Goal: Use online tool/utility: Utilize a website feature to perform a specific function

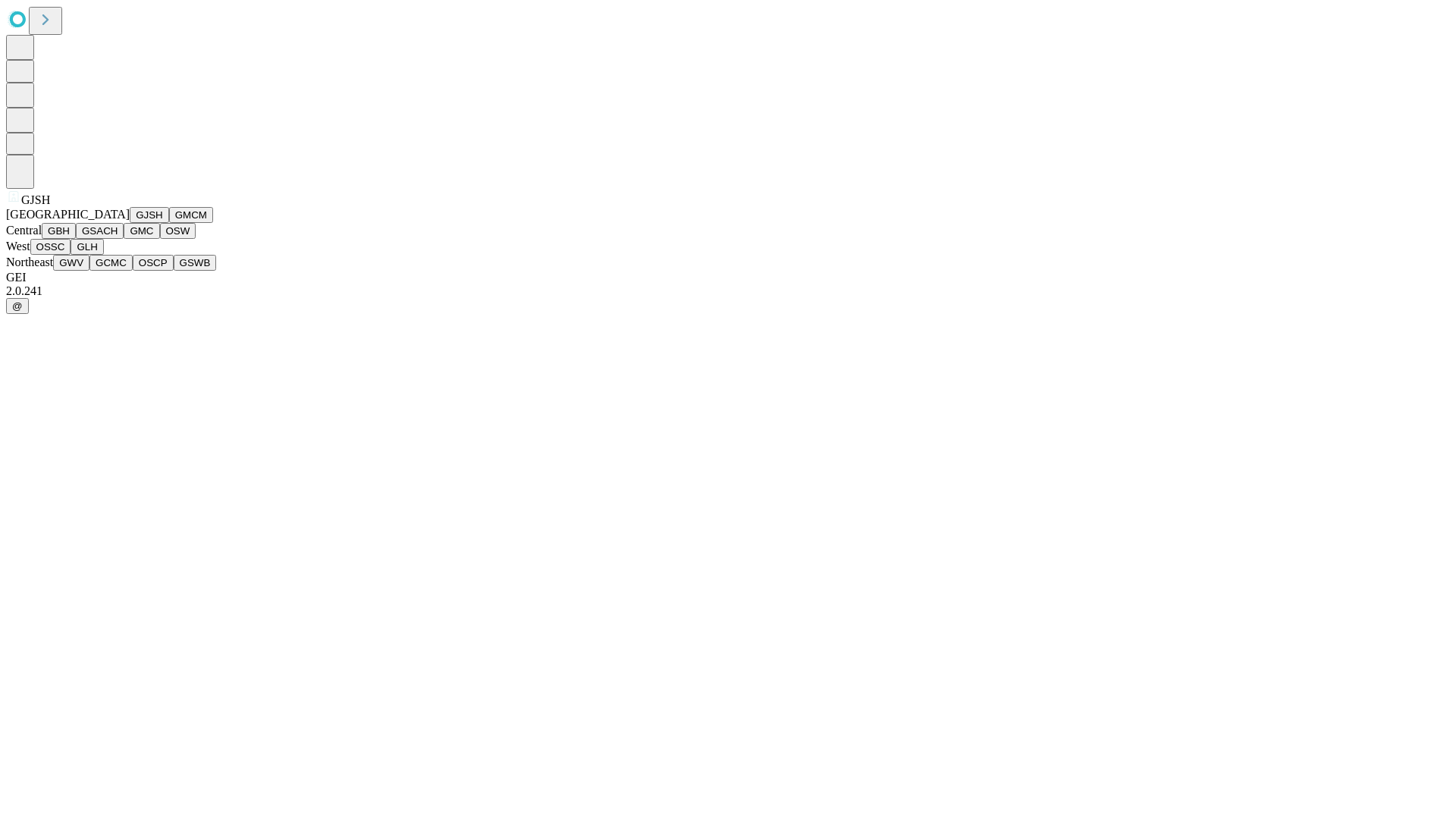
click at [130, 223] on button "GJSH" at bounding box center [150, 215] width 39 height 16
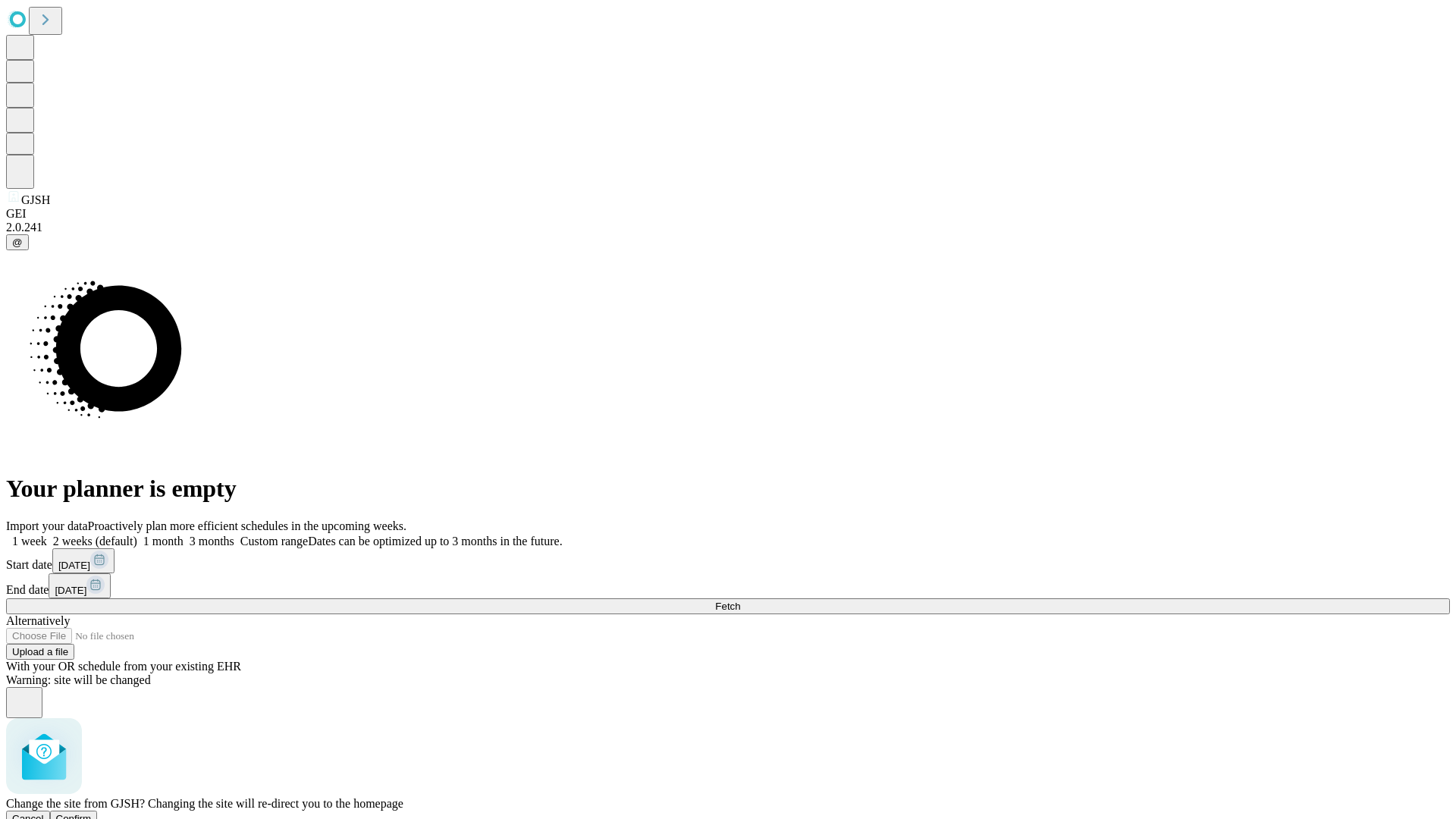
click at [92, 813] on span "Confirm" at bounding box center [74, 818] width 36 height 11
click at [47, 535] on label "1 week" at bounding box center [27, 541] width 41 height 13
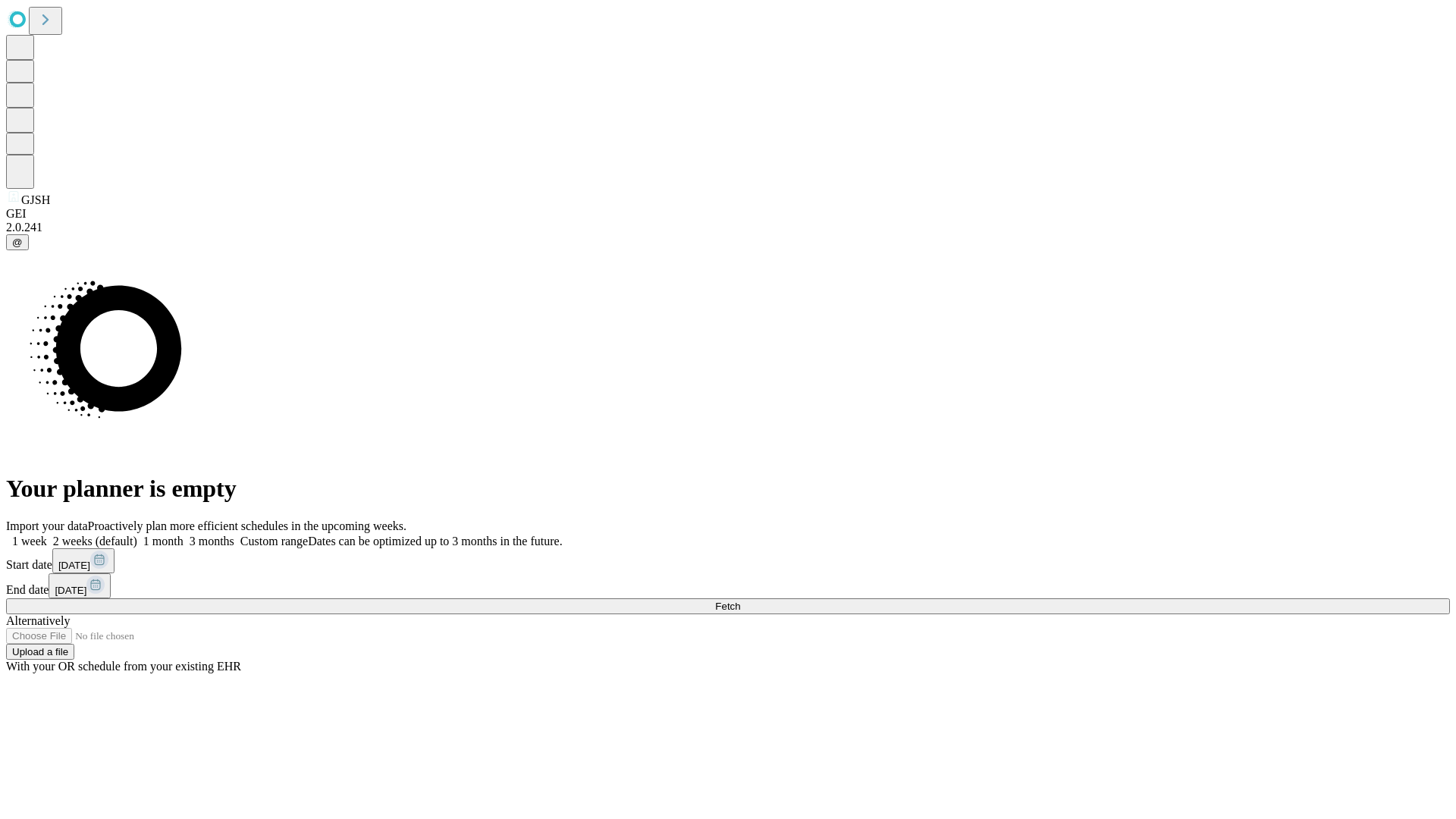
click at [740, 601] on span "Fetch" at bounding box center [728, 606] width 25 height 11
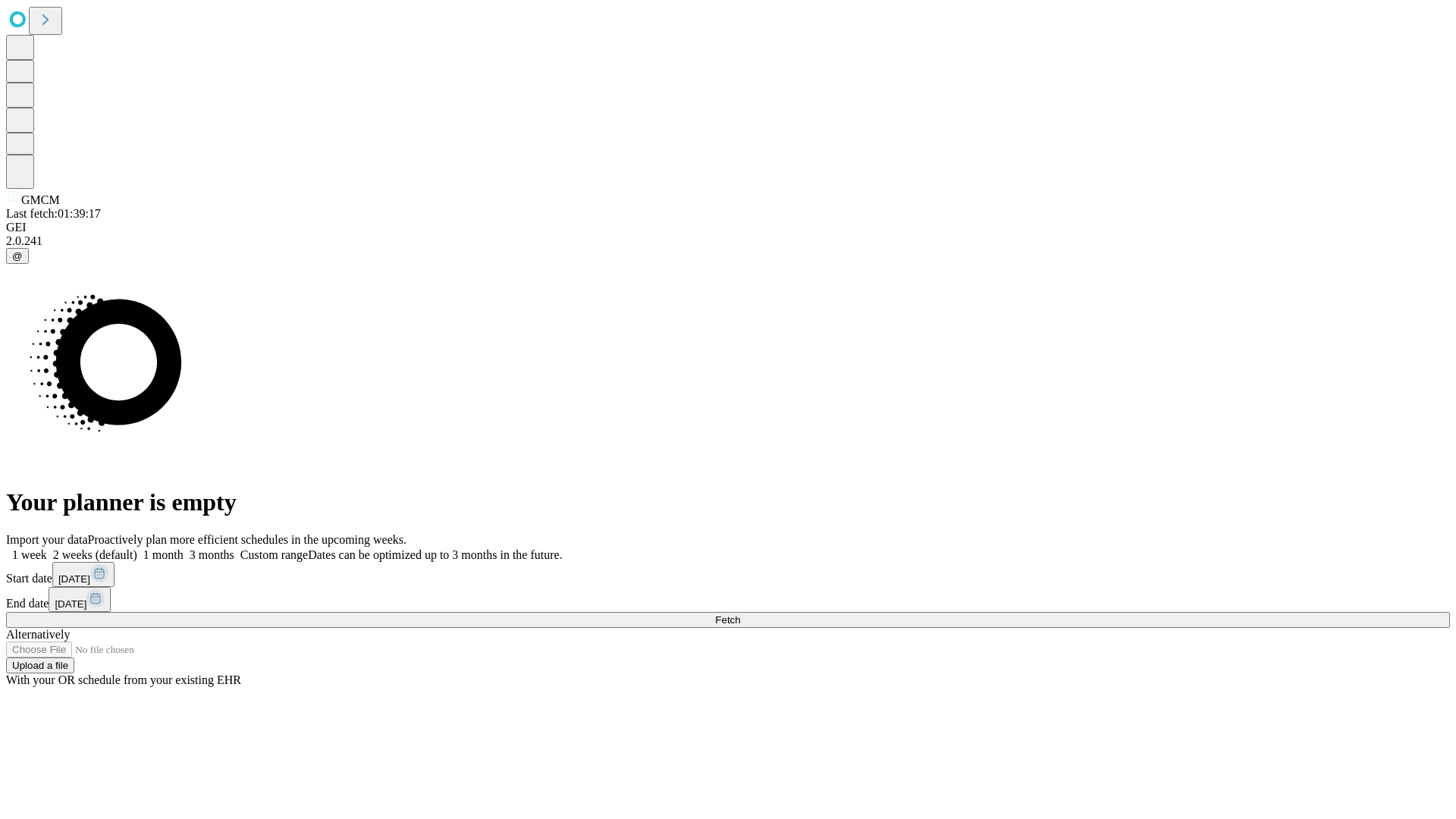
click at [47, 549] on label "1 week" at bounding box center [27, 555] width 41 height 13
click at [740, 614] on span "Fetch" at bounding box center [728, 620] width 25 height 11
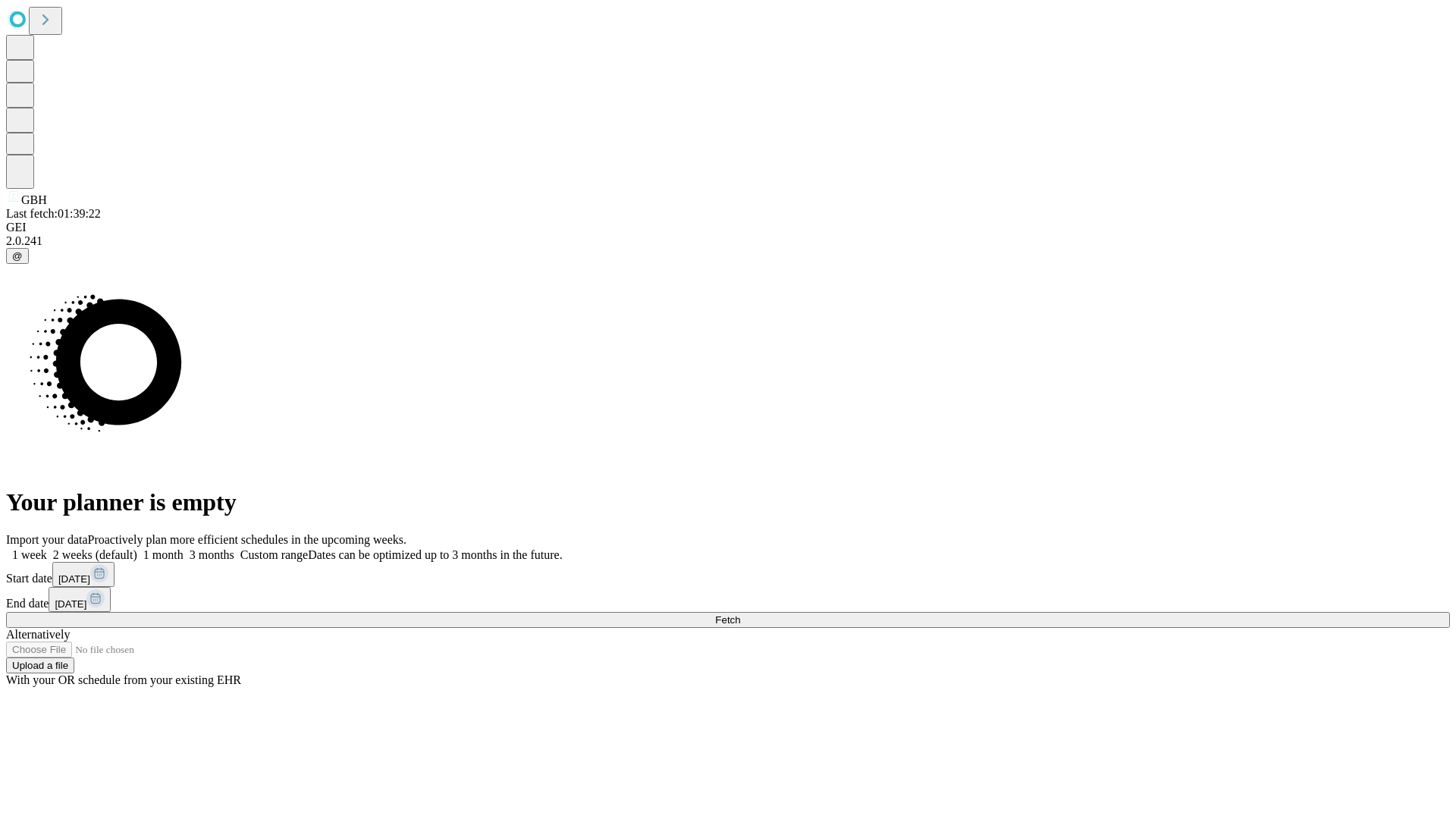
click at [47, 549] on label "1 week" at bounding box center [27, 555] width 41 height 13
click at [740, 614] on span "Fetch" at bounding box center [728, 620] width 25 height 11
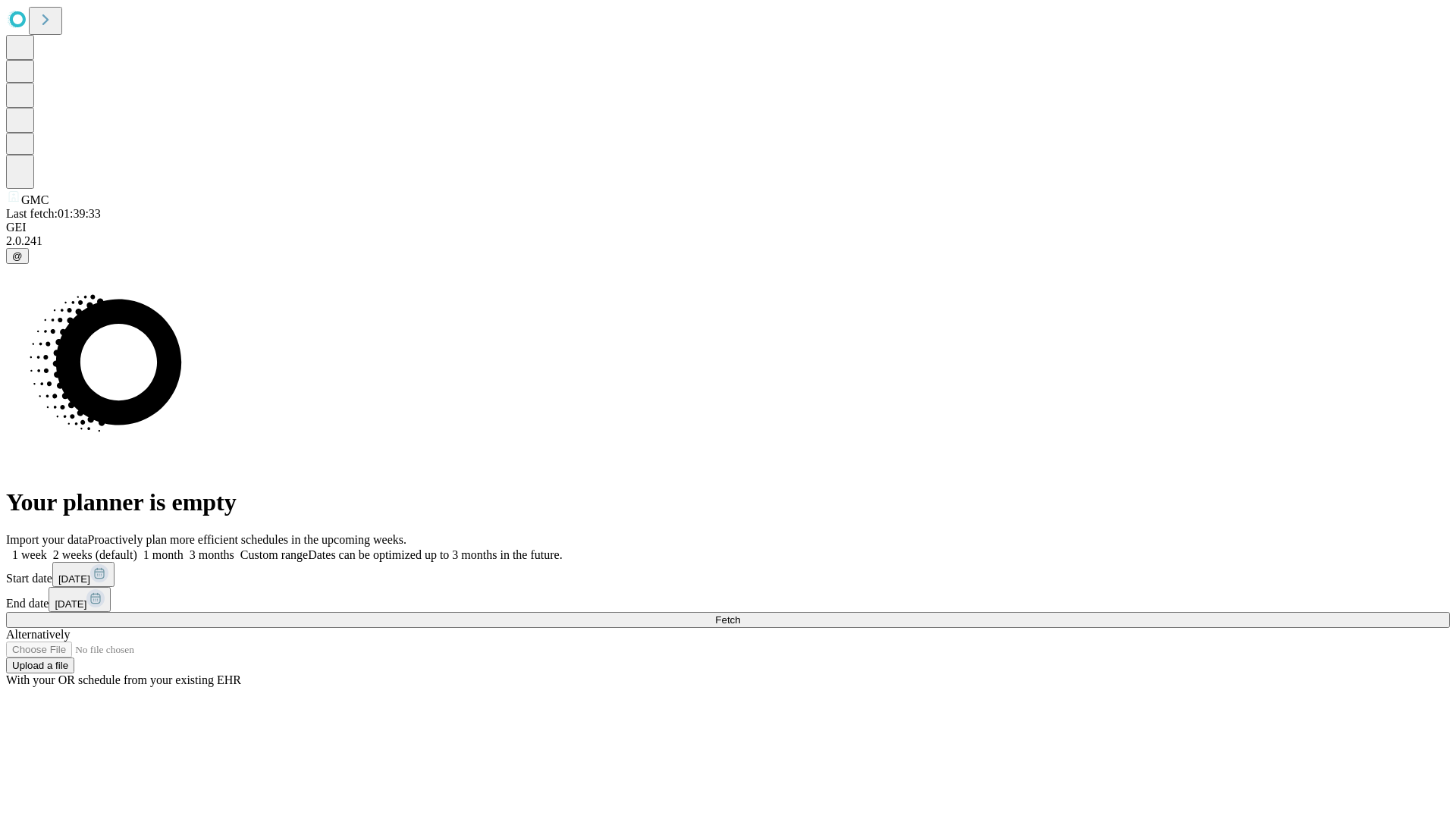
click at [47, 549] on label "1 week" at bounding box center [27, 555] width 41 height 13
click at [740, 614] on span "Fetch" at bounding box center [728, 620] width 25 height 11
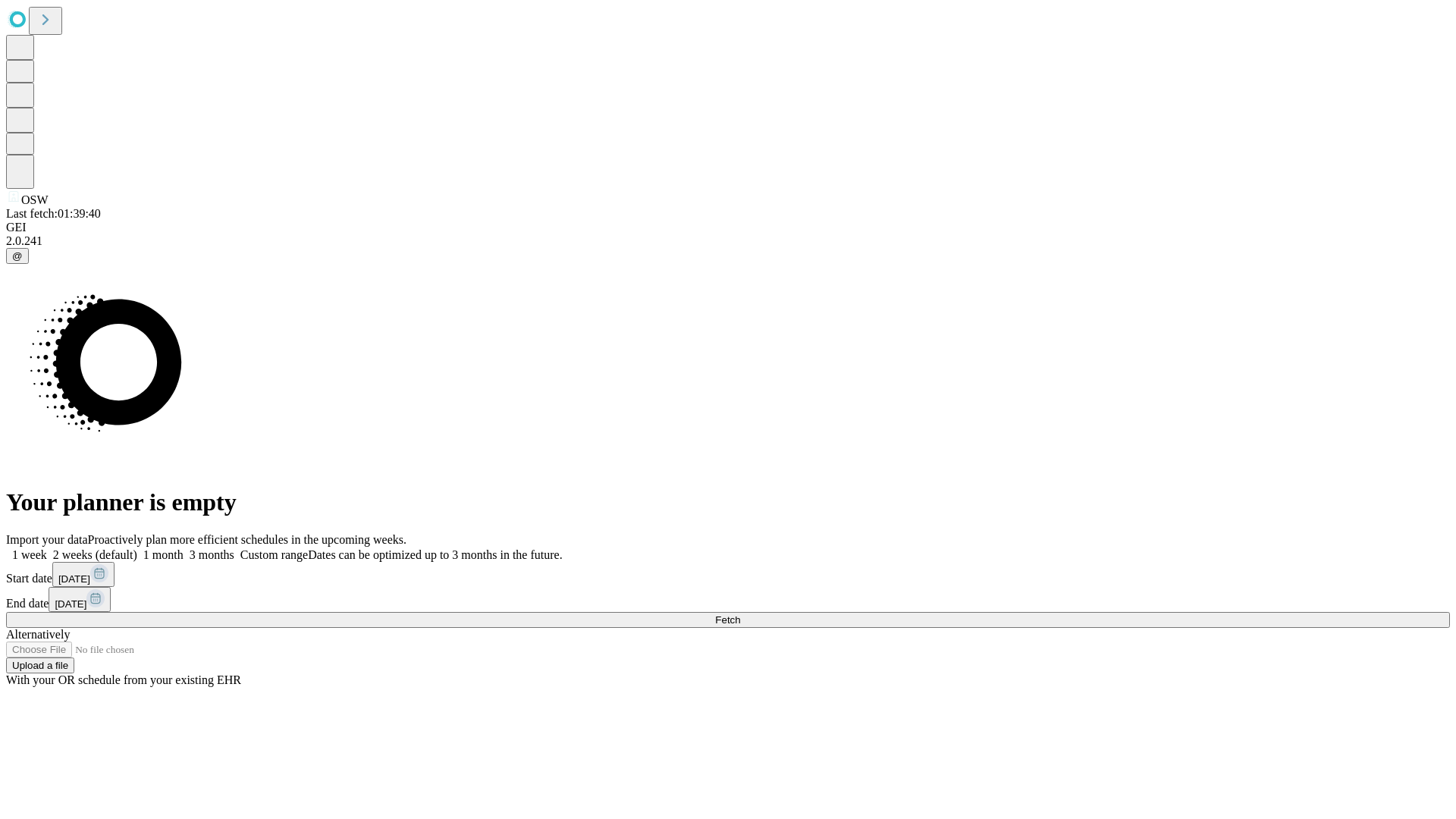
click at [47, 549] on label "1 week" at bounding box center [27, 555] width 41 height 13
click at [740, 614] on span "Fetch" at bounding box center [728, 620] width 25 height 11
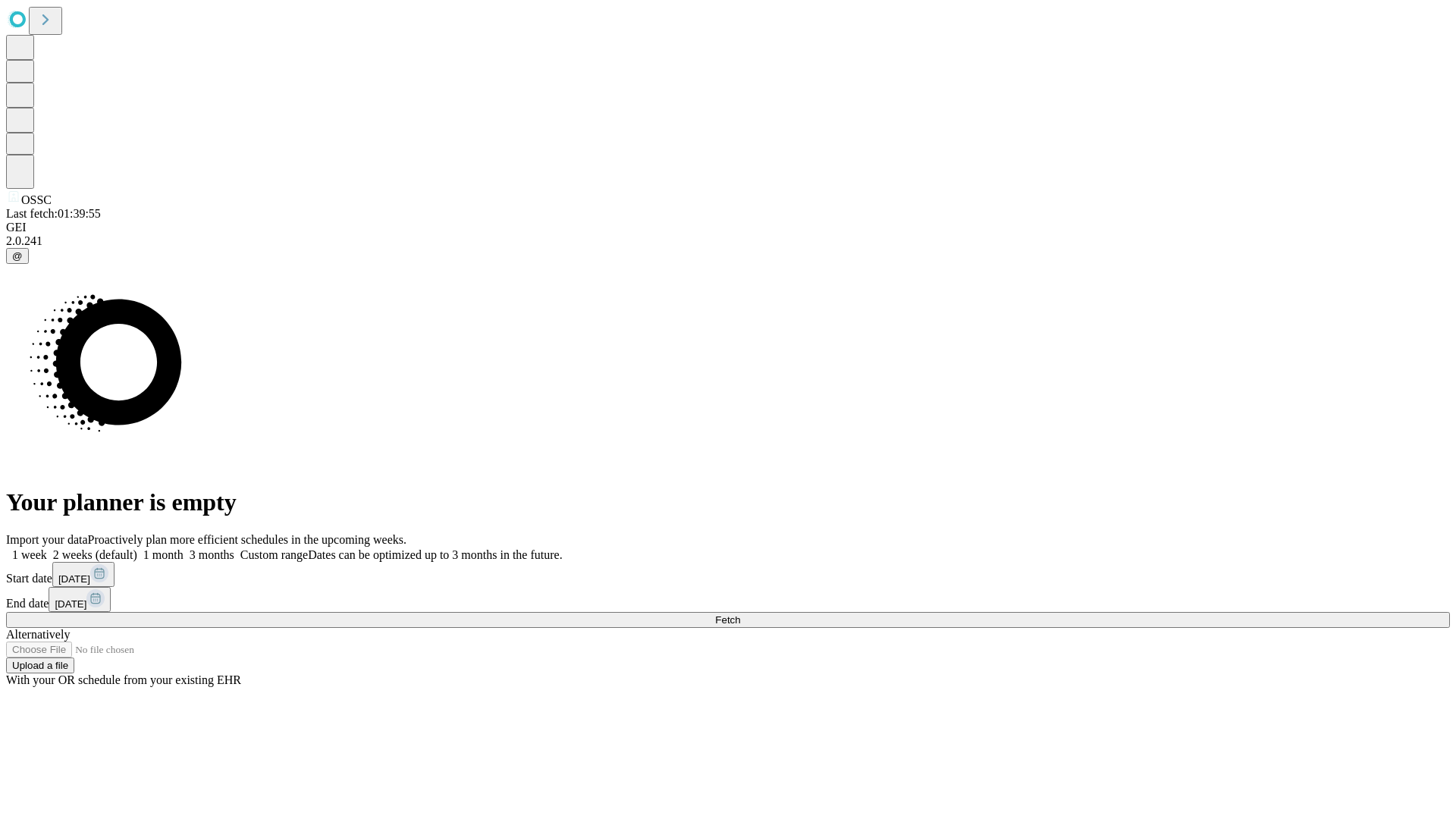
click at [740, 614] on span "Fetch" at bounding box center [728, 620] width 25 height 11
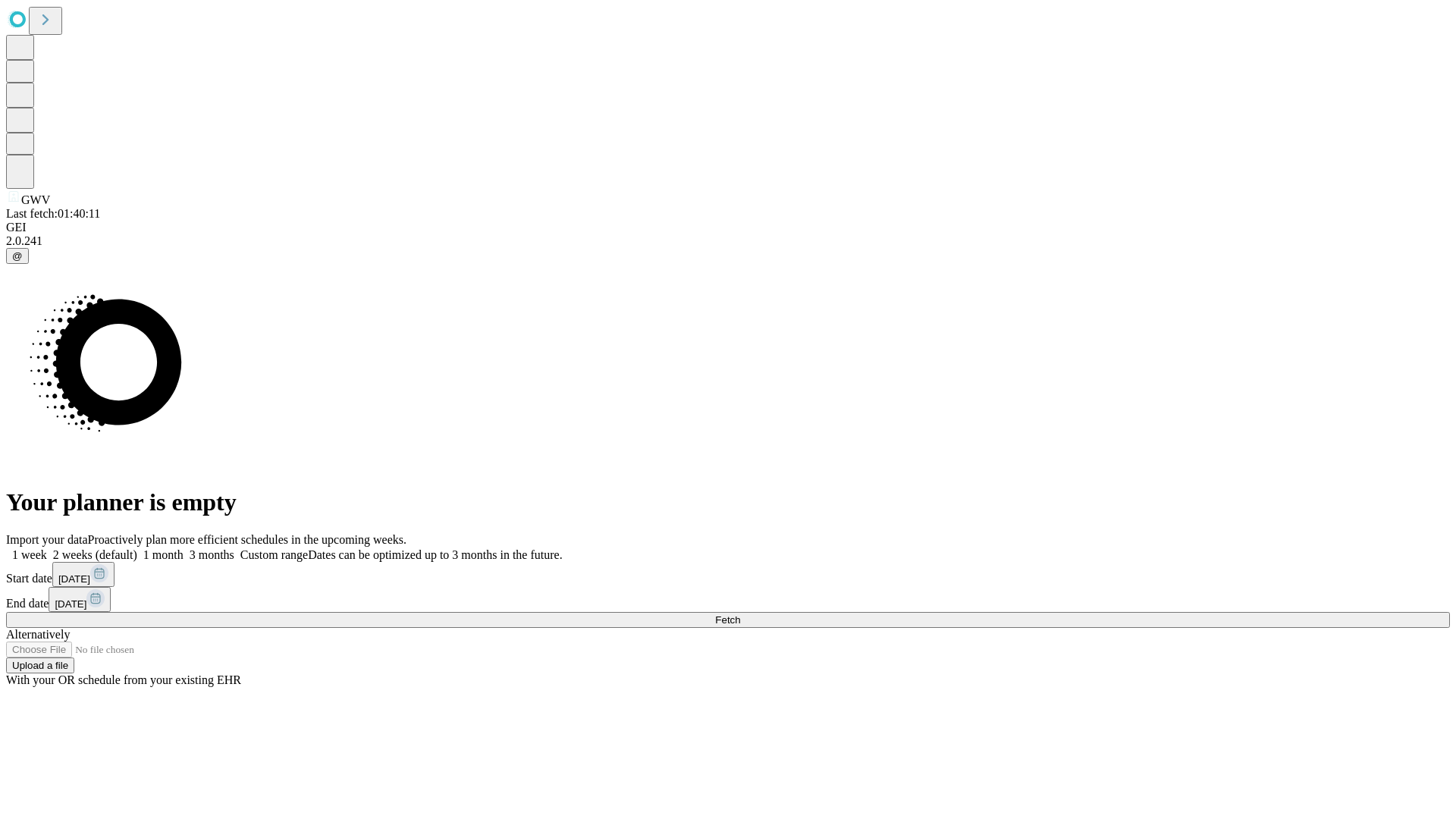
click at [47, 549] on label "1 week" at bounding box center [27, 555] width 41 height 13
click at [740, 614] on span "Fetch" at bounding box center [728, 620] width 25 height 11
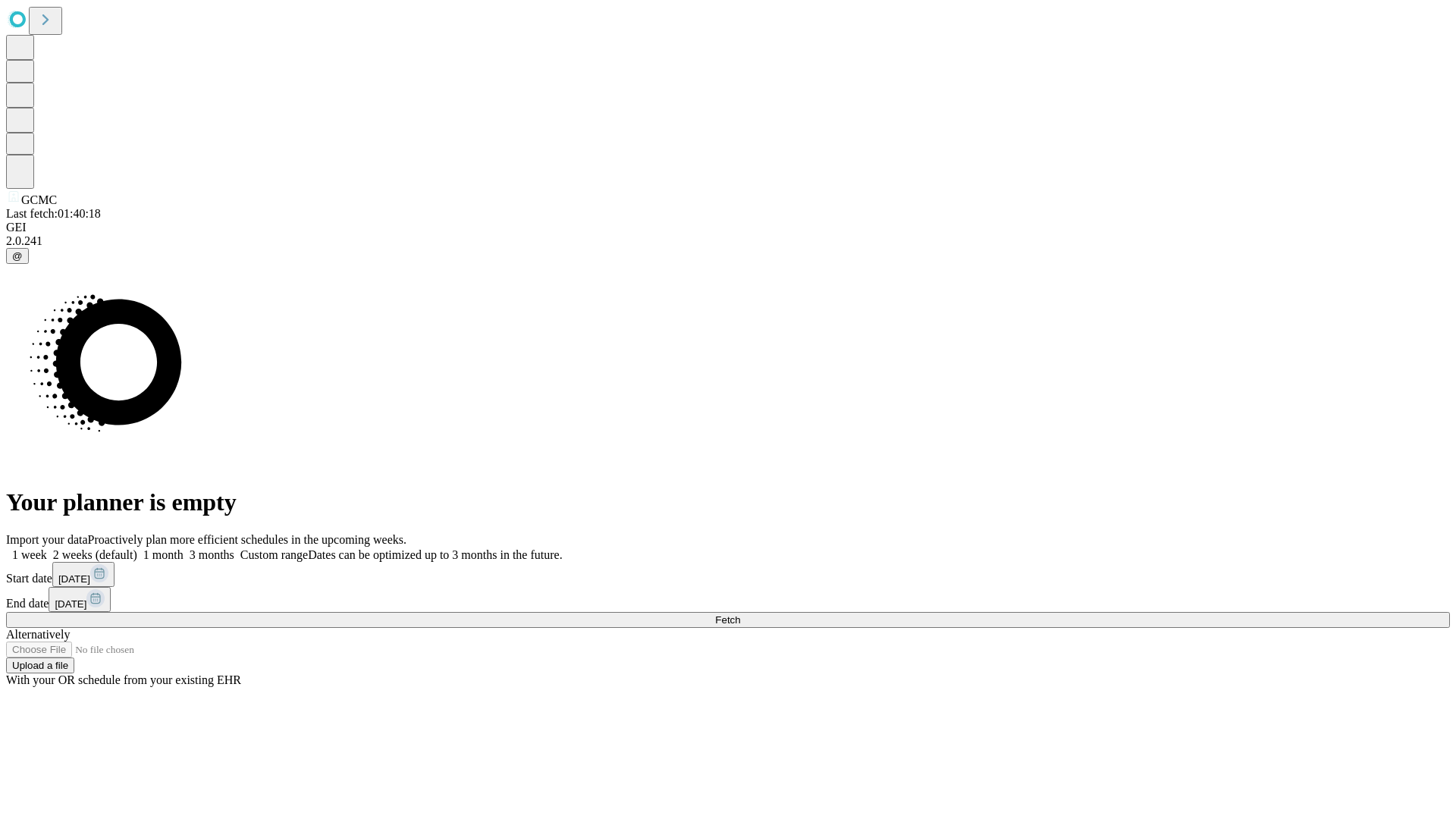
click at [47, 549] on label "1 week" at bounding box center [27, 555] width 41 height 13
click at [740, 614] on span "Fetch" at bounding box center [728, 620] width 25 height 11
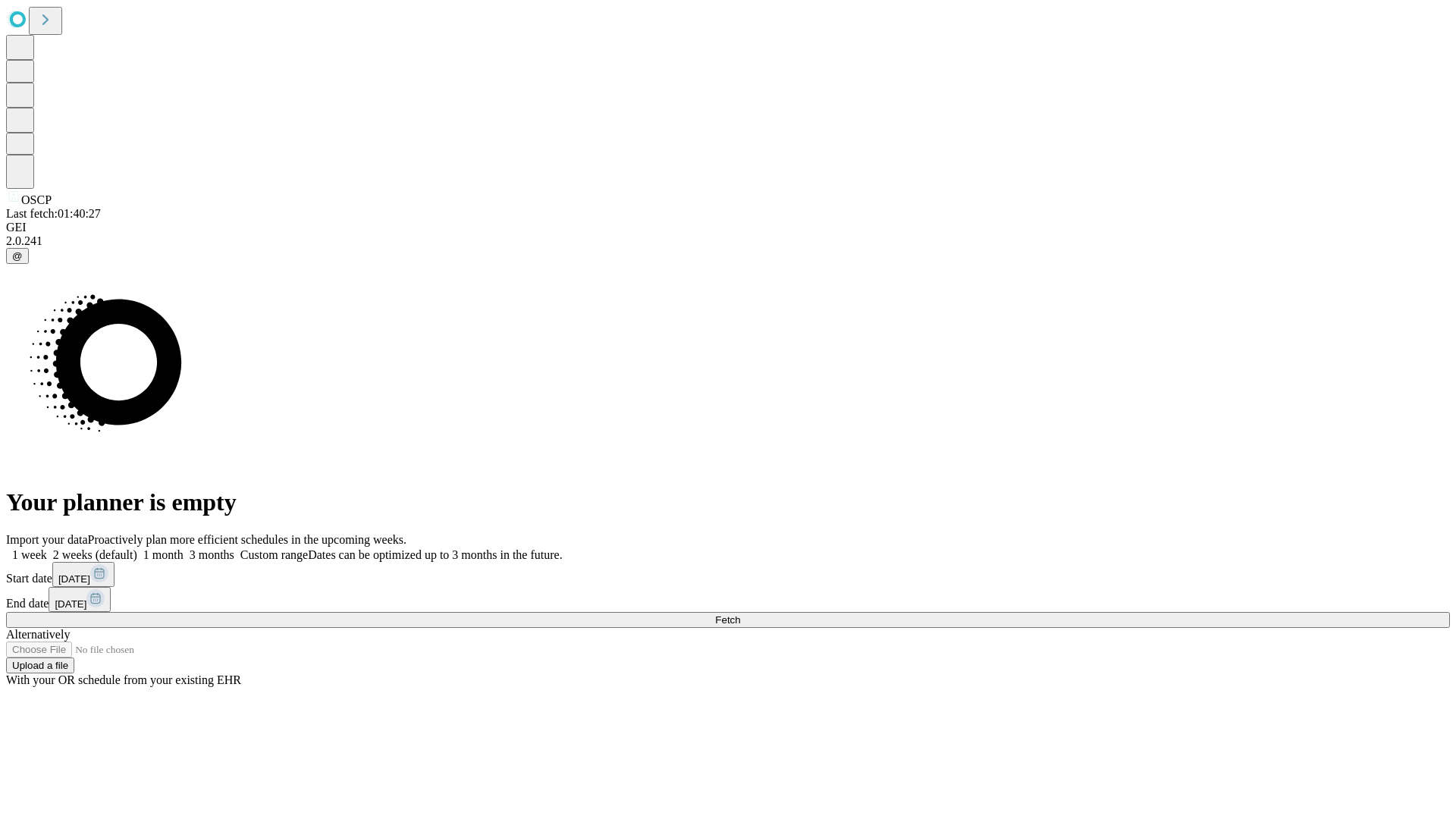
click at [740, 614] on span "Fetch" at bounding box center [728, 620] width 25 height 11
